Goal: Task Accomplishment & Management: Manage account settings

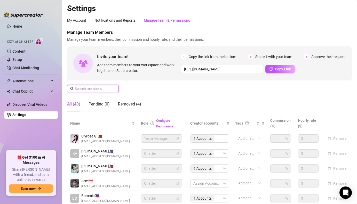
click at [98, 90] on input "text" at bounding box center [93, 89] width 37 height 6
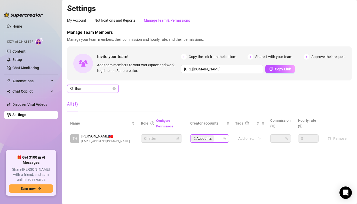
click at [212, 141] on span "2 Accounts" at bounding box center [202, 138] width 23 height 6
type input "thar"
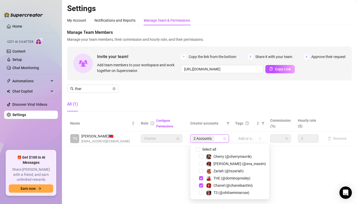
click at [204, 178] on div "THE (@dominopresley)" at bounding box center [230, 178] width 76 height 6
click at [201, 177] on span "Select tree node" at bounding box center [201, 178] width 4 height 4
click at [201, 171] on span "Select tree node" at bounding box center [201, 171] width 4 height 4
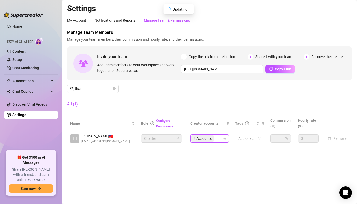
click at [295, 172] on main "Settings My Account Notifications and Reports Manage Team & Permissions Profile…" at bounding box center [209, 102] width 295 height 204
